Goal: Information Seeking & Learning: Learn about a topic

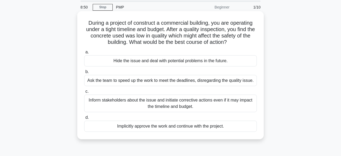
scroll to position [28, 0]
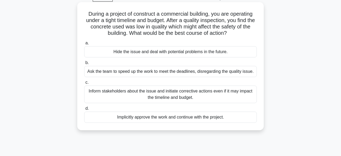
click at [214, 92] on div "Inform stakeholders about the issue and initiate corrective actions even if it …" at bounding box center [170, 95] width 173 height 18
click at [84, 84] on input "c. Inform stakeholders about the issue and initiate corrective actions even if …" at bounding box center [84, 82] width 0 height 3
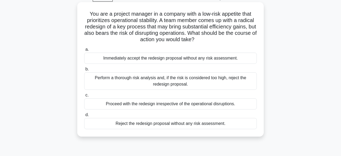
click at [232, 87] on div "Perform a thorough risk analysis and, if the risk is considered too high, rejec…" at bounding box center [170, 81] width 173 height 18
click at [84, 71] on input "b. Perform a thorough risk analysis and, if the risk is considered too high, re…" at bounding box center [84, 69] width 0 height 3
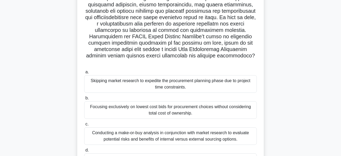
scroll to position [111, 0]
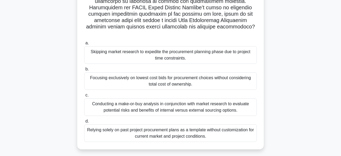
click at [194, 100] on div "Conducting a make-or-buy analysis in conjunction with market research to evalua…" at bounding box center [170, 108] width 173 height 18
click at [84, 97] on input "c. Conducting a make-or-buy analysis in conjunction with market research to eva…" at bounding box center [84, 95] width 0 height 3
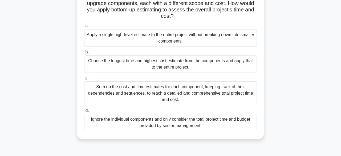
scroll to position [55, 0]
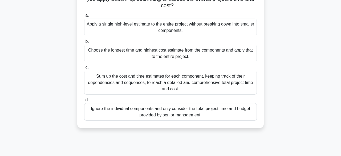
click at [171, 29] on div "Apply a single high-level estimate to the entire project without breaking down …" at bounding box center [170, 28] width 173 height 18
click at [84, 17] on input "a. Apply a single high-level estimate to the entire project without breaking do…" at bounding box center [84, 15] width 0 height 3
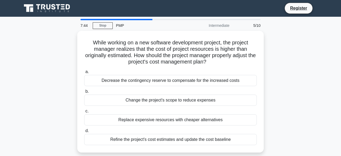
scroll to position [0, 0]
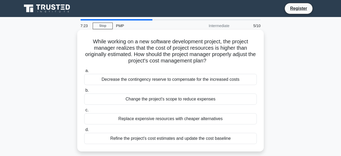
click at [209, 139] on div "Refine the project's cost estimates and update the cost baseline" at bounding box center [170, 138] width 173 height 11
click at [84, 132] on input "d. Refine the project's cost estimates and update the cost baseline" at bounding box center [84, 129] width 0 height 3
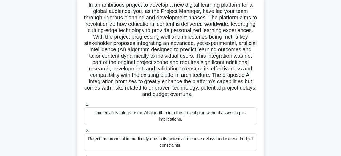
scroll to position [111, 0]
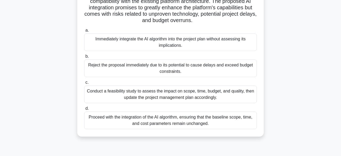
click at [185, 94] on div "Conduct a feasibility study to assess the impact on scope, time, budget, and qu…" at bounding box center [170, 95] width 173 height 18
click at [84, 84] on input "c. Conduct a feasibility study to assess the impact on scope, time, budget, and…" at bounding box center [84, 82] width 0 height 3
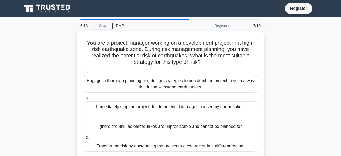
scroll to position [28, 0]
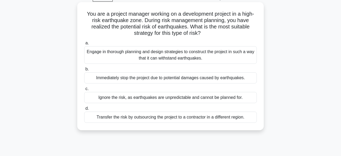
click at [204, 56] on div "Engage in thorough planning and design strategies to construct the project in s…" at bounding box center [170, 55] width 173 height 18
click at [84, 45] on input "a. Engage in thorough planning and design strategies to construct the project i…" at bounding box center [84, 43] width 0 height 3
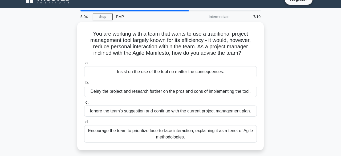
scroll to position [0, 0]
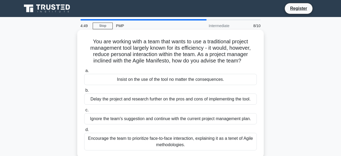
click at [209, 144] on div "Encourage the team to prioritize face-to-face interaction, explaining it as a t…" at bounding box center [170, 142] width 173 height 18
click at [84, 132] on input "d. Encourage the team to prioritize face-to-face interaction, explaining it as …" at bounding box center [84, 129] width 0 height 3
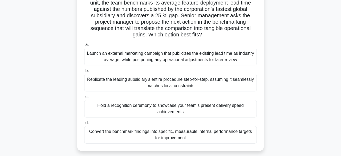
scroll to position [55, 0]
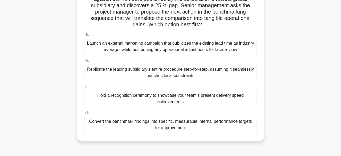
click at [211, 123] on div "Convert the benchmark findings into specific, measurable internal performance t…" at bounding box center [170, 125] width 173 height 18
click at [84, 115] on input "d. Convert the benchmark findings into specific, measurable internal performanc…" at bounding box center [84, 112] width 0 height 3
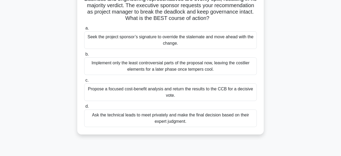
click at [207, 94] on div "Propose a focused cost-benefit analysis and return the results to the CCB for a…" at bounding box center [170, 93] width 173 height 18
click at [84, 82] on input "c. Propose a focused cost-benefit analysis and return the results to the CCB fo…" at bounding box center [84, 80] width 0 height 3
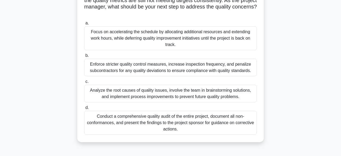
scroll to position [55, 0]
